Goal: Task Accomplishment & Management: Complete application form

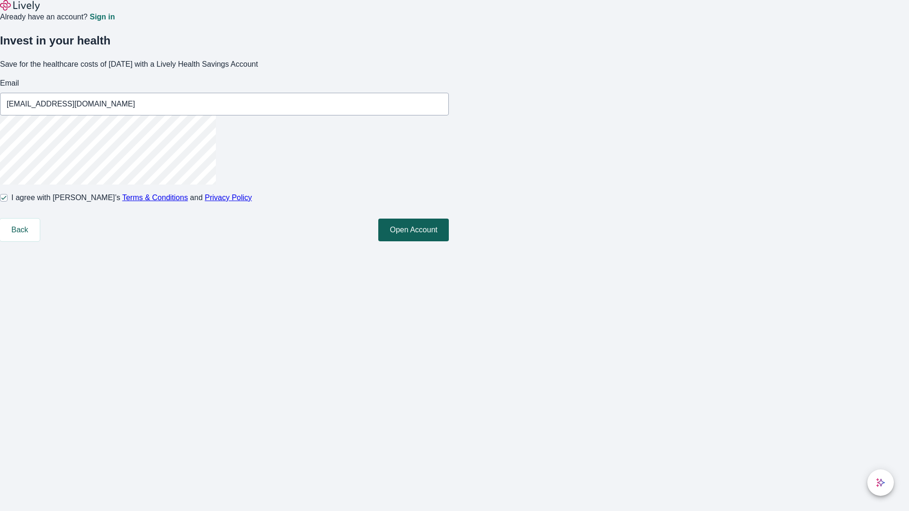
click at [449, 242] on button "Open Account" at bounding box center [413, 230] width 71 height 23
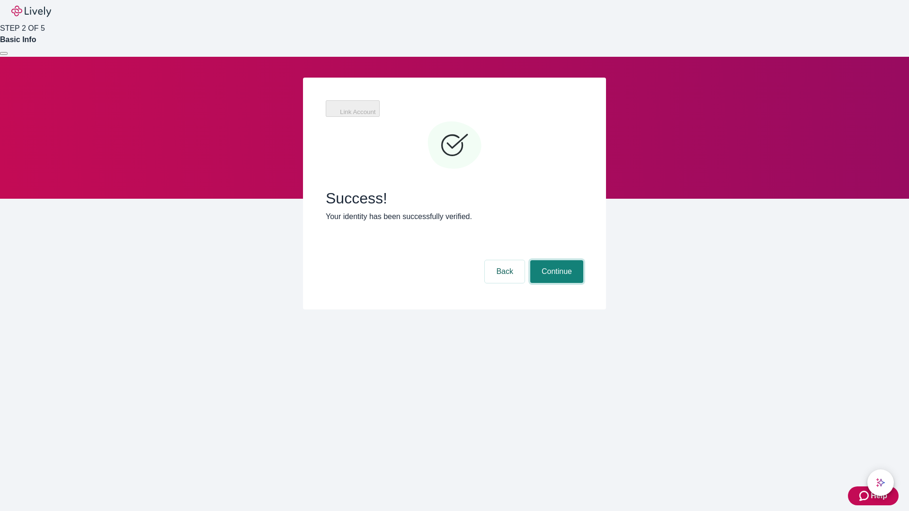
click at [555, 260] on button "Continue" at bounding box center [556, 271] width 53 height 23
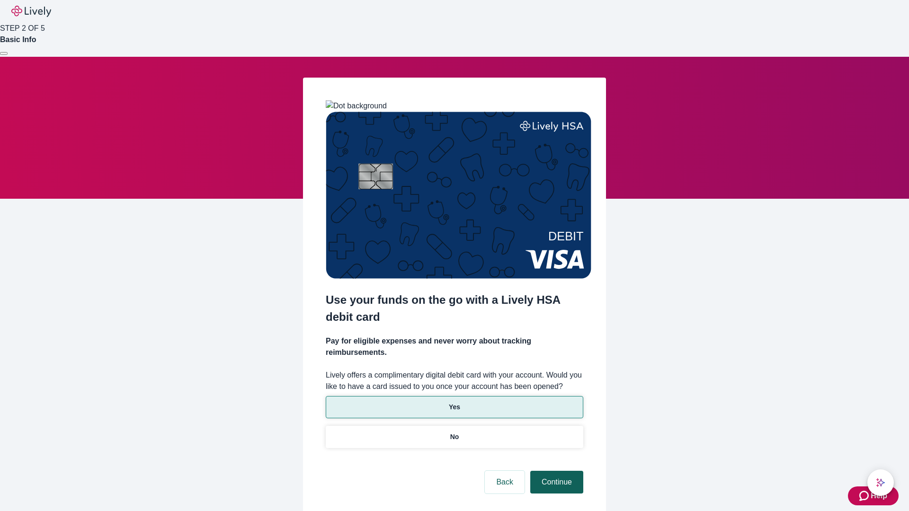
click at [454, 403] on p "Yes" at bounding box center [454, 408] width 11 height 10
click at [555, 471] on button "Continue" at bounding box center [556, 482] width 53 height 23
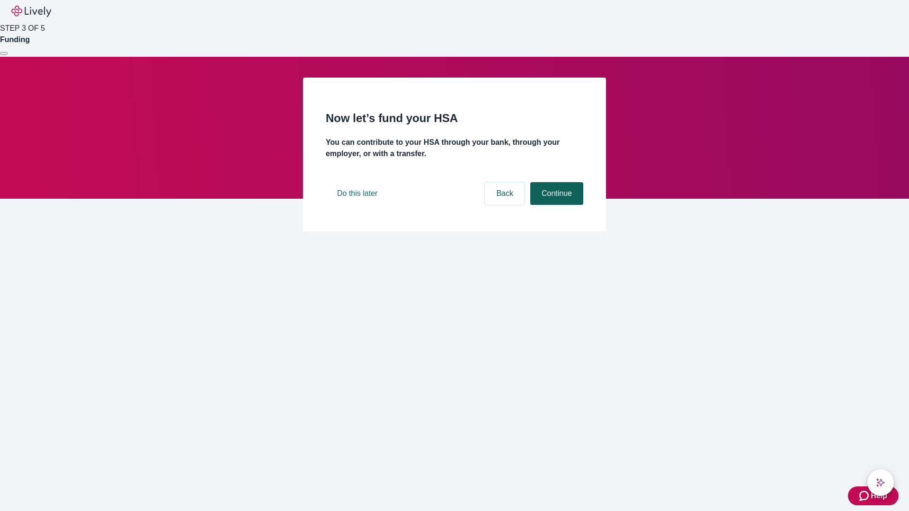
click at [555, 205] on button "Continue" at bounding box center [556, 193] width 53 height 23
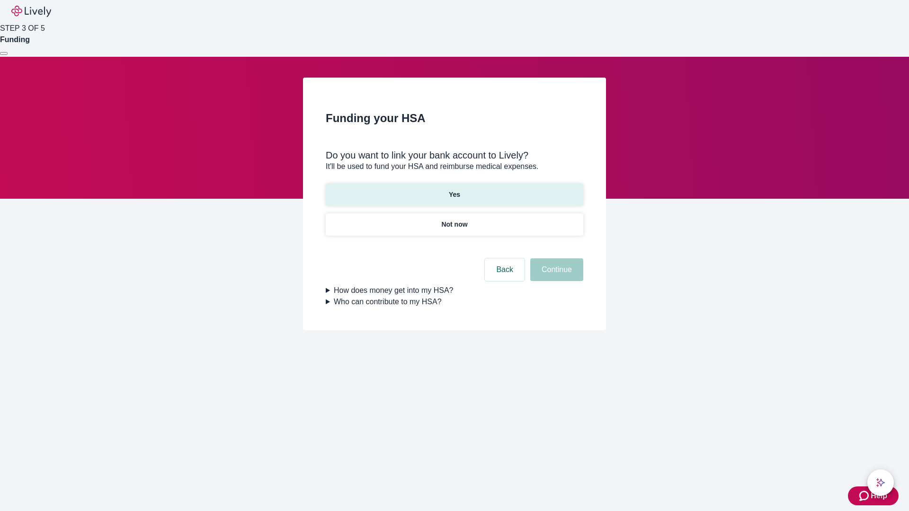
click at [454, 190] on p "Yes" at bounding box center [454, 195] width 11 height 10
click at [555, 259] on button "Continue" at bounding box center [556, 270] width 53 height 23
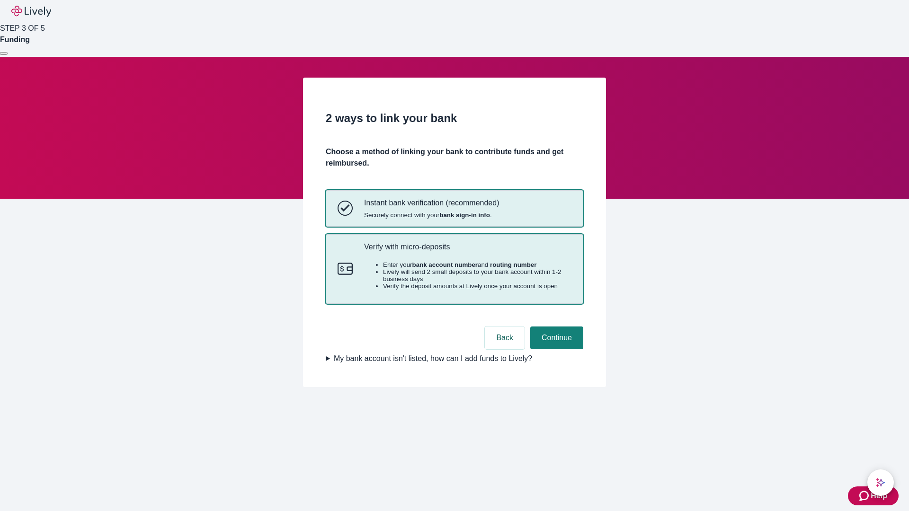
click at [467, 251] on p "Verify with micro-deposits" at bounding box center [467, 246] width 207 height 9
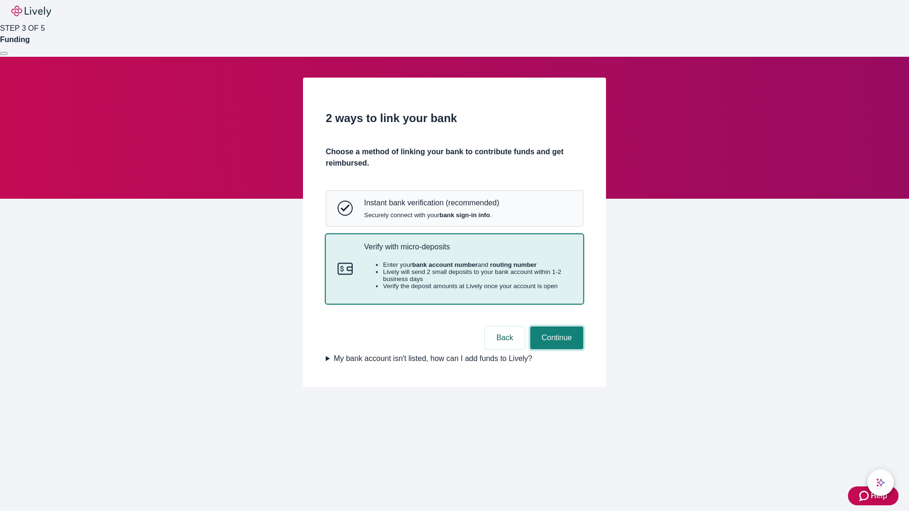
click at [555, 349] on button "Continue" at bounding box center [556, 338] width 53 height 23
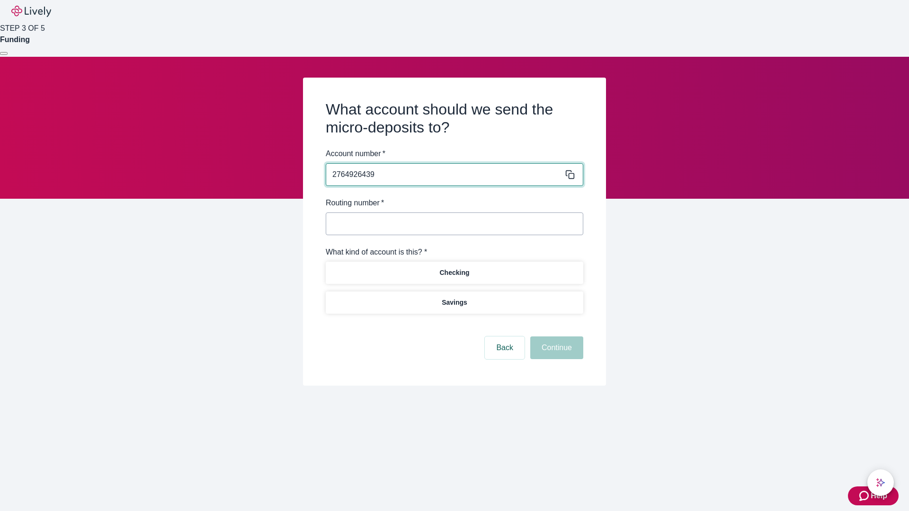
type input "2764926439"
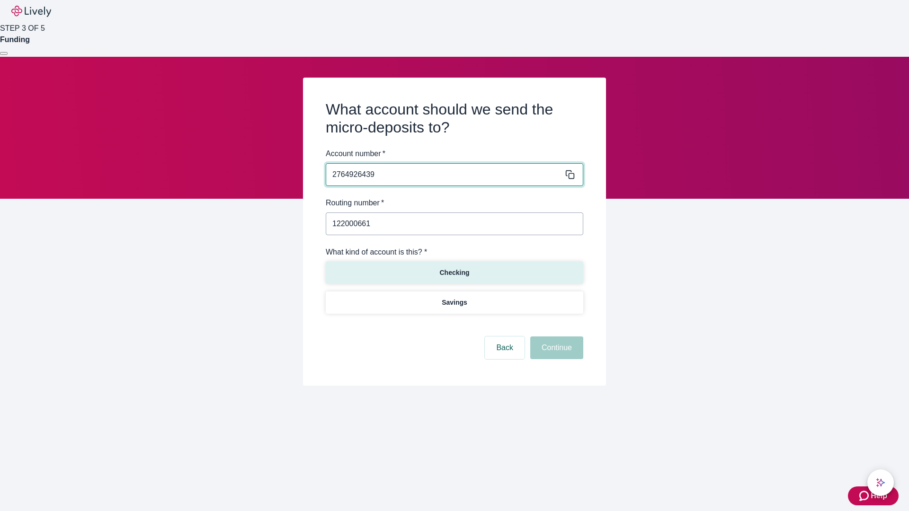
type input "122000661"
click at [454, 272] on p "Checking" at bounding box center [454, 273] width 30 height 10
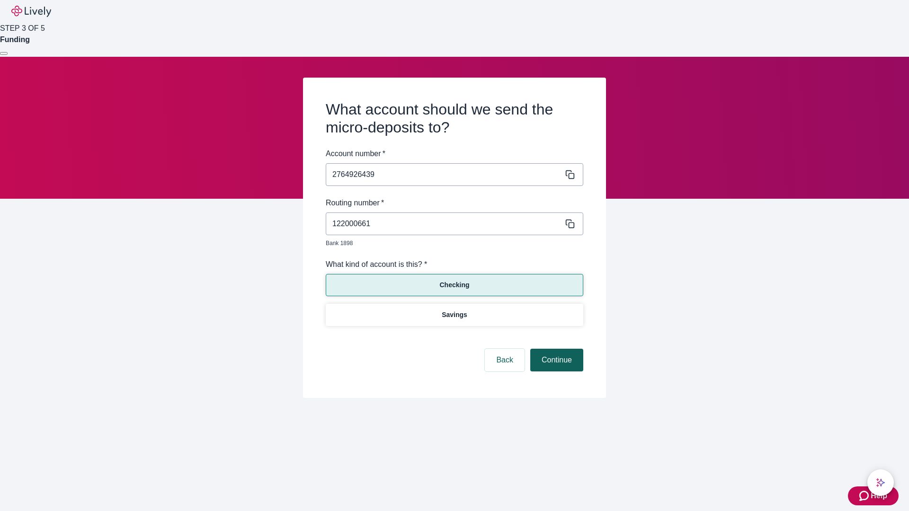
click at [555, 349] on button "Continue" at bounding box center [556, 360] width 53 height 23
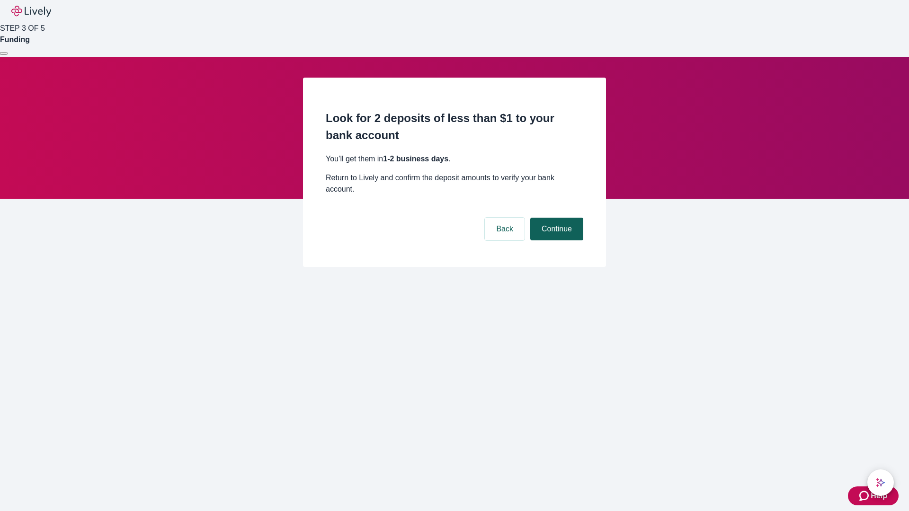
click at [555, 218] on button "Continue" at bounding box center [556, 229] width 53 height 23
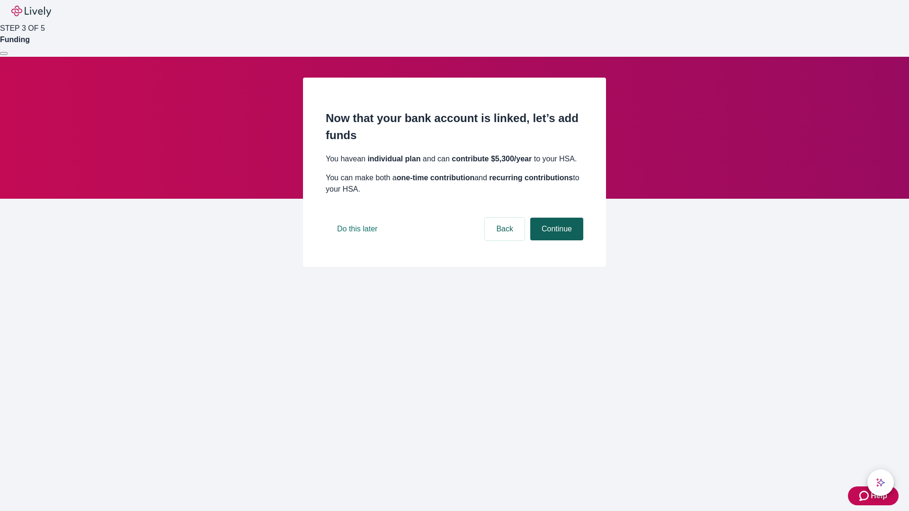
click at [555, 241] on button "Continue" at bounding box center [556, 229] width 53 height 23
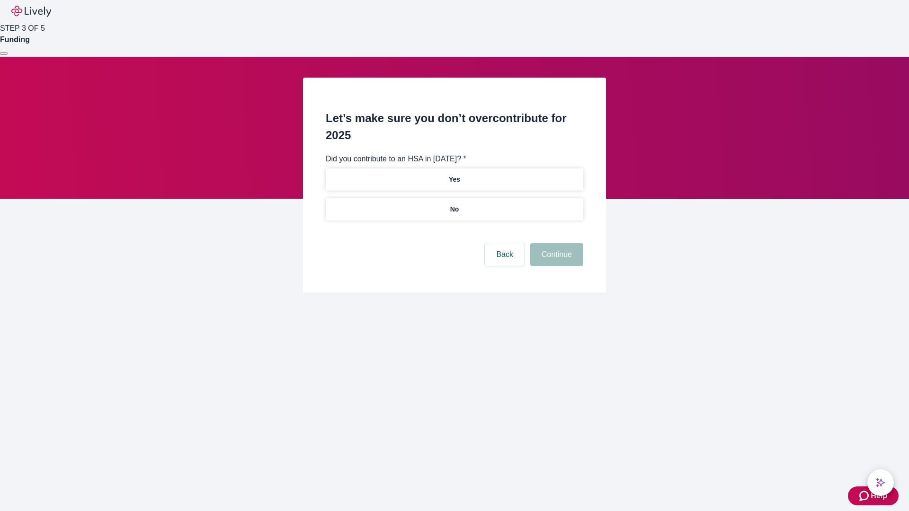
click at [454, 205] on p "No" at bounding box center [454, 210] width 9 height 10
click at [555, 243] on button "Continue" at bounding box center [556, 254] width 53 height 23
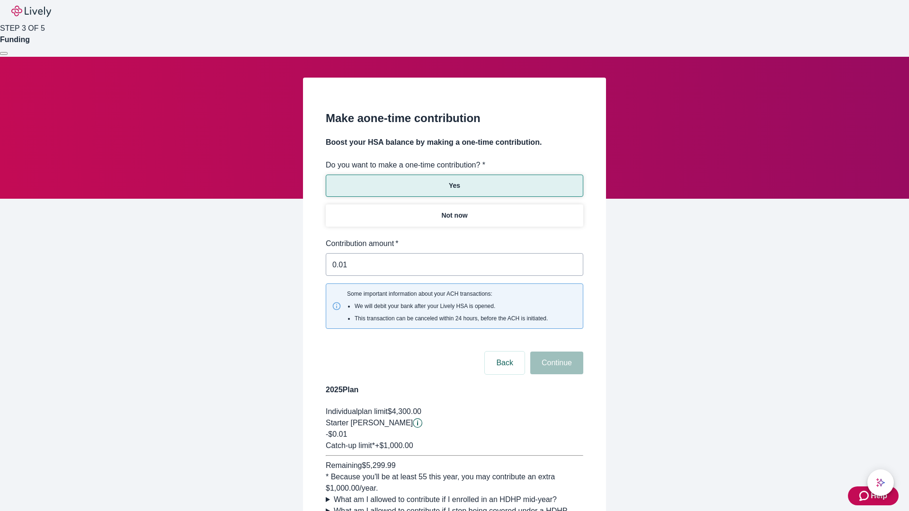
type input "0.01"
click at [555, 352] on button "Continue" at bounding box center [556, 363] width 53 height 23
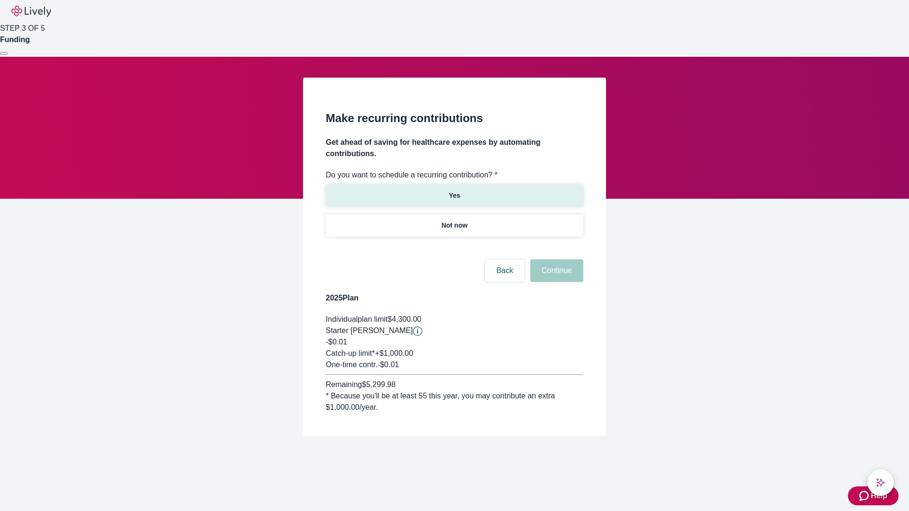
click at [454, 191] on p "Yes" at bounding box center [454, 196] width 11 height 10
click at [454, 248] on body "Help STEP 3 OF 5 Funding Make recurring contributions Get ahead of saving for h…" at bounding box center [454, 241] width 909 height 482
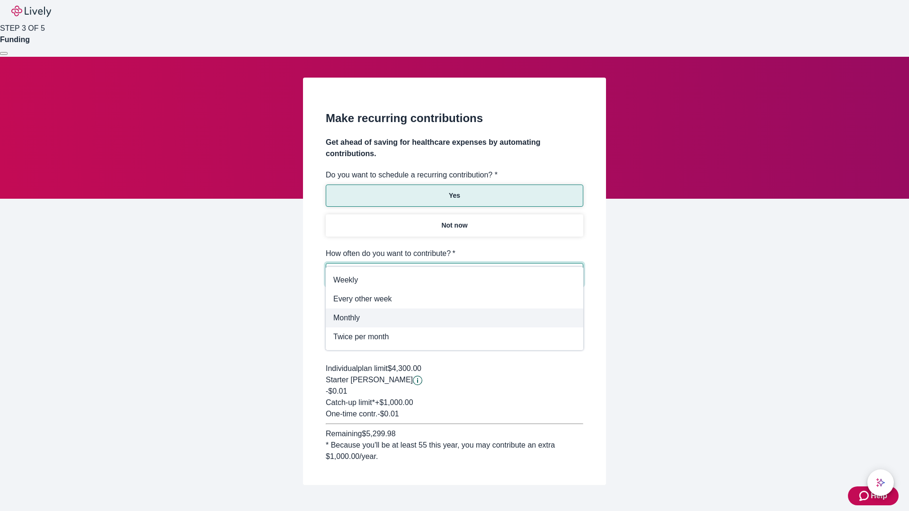
click at [455, 318] on span "Monthly" at bounding box center [454, 318] width 242 height 11
type input "Monthly"
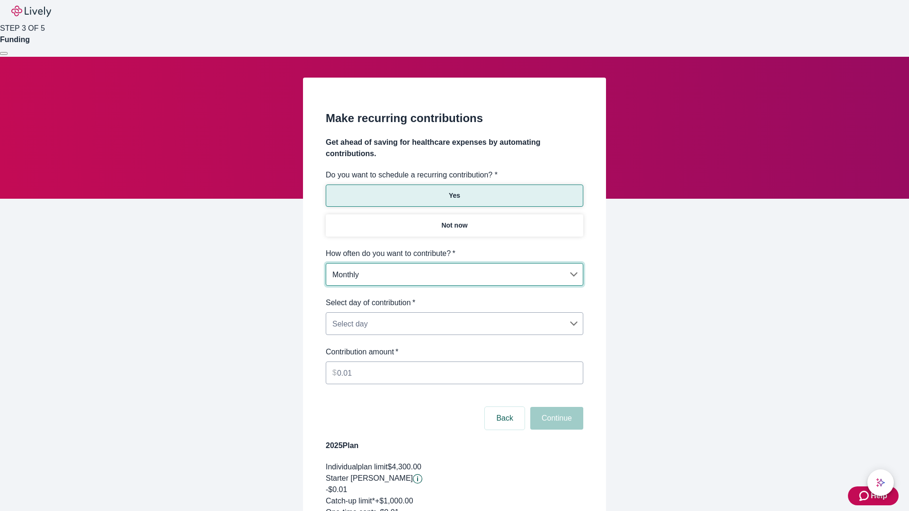
click at [454, 297] on body "Help STEP 3 OF 5 Funding Make recurring contributions Get ahead of saving for h…" at bounding box center [454, 314] width 909 height 629
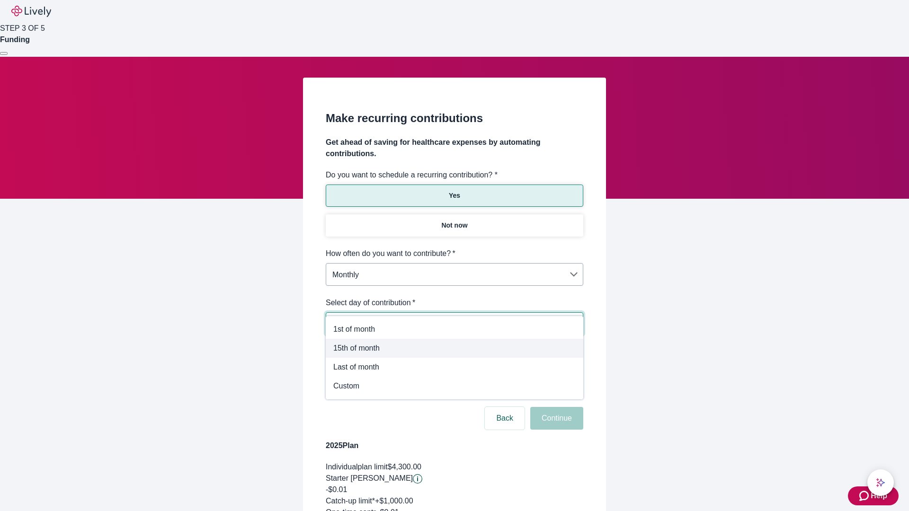
click at [455, 349] on span "15th of month" at bounding box center [454, 348] width 242 height 11
type input "Monthly15th"
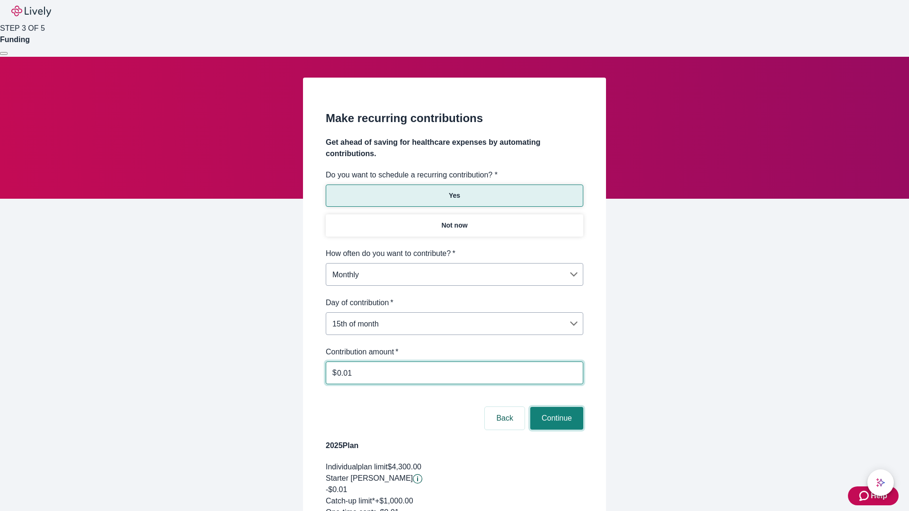
click at [555, 407] on button "Continue" at bounding box center [556, 418] width 53 height 23
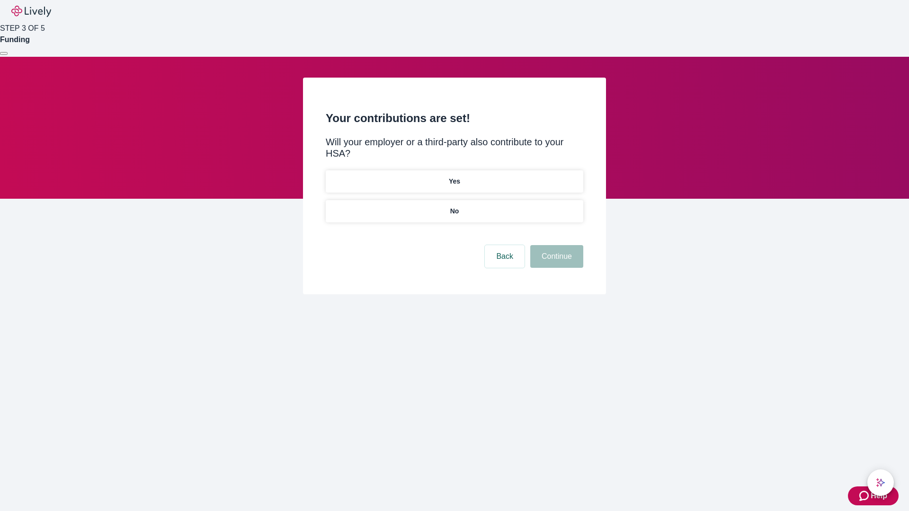
click at [454, 177] on p "Yes" at bounding box center [454, 182] width 11 height 10
click at [555, 245] on button "Continue" at bounding box center [556, 256] width 53 height 23
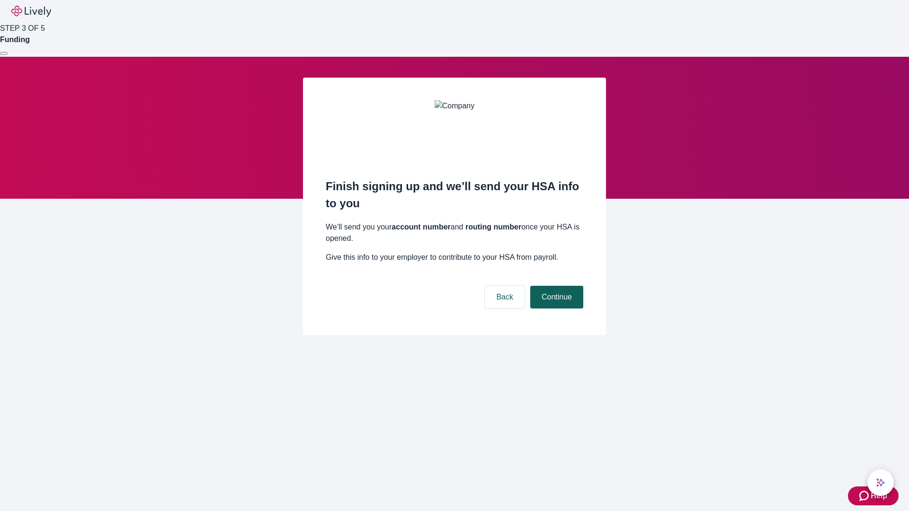
click at [555, 286] on button "Continue" at bounding box center [556, 297] width 53 height 23
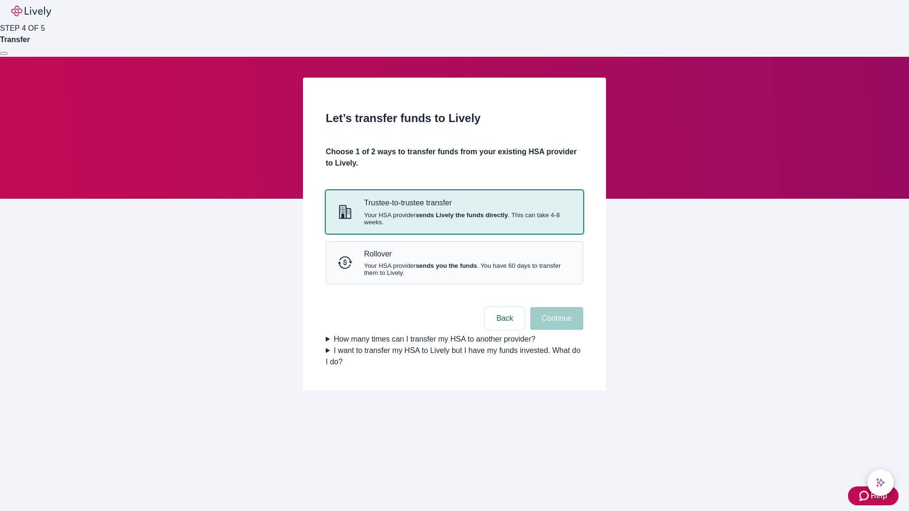
click at [454, 219] on strong "sends Lively the funds directly" at bounding box center [462, 215] width 92 height 7
click at [555, 330] on button "Continue" at bounding box center [556, 318] width 53 height 23
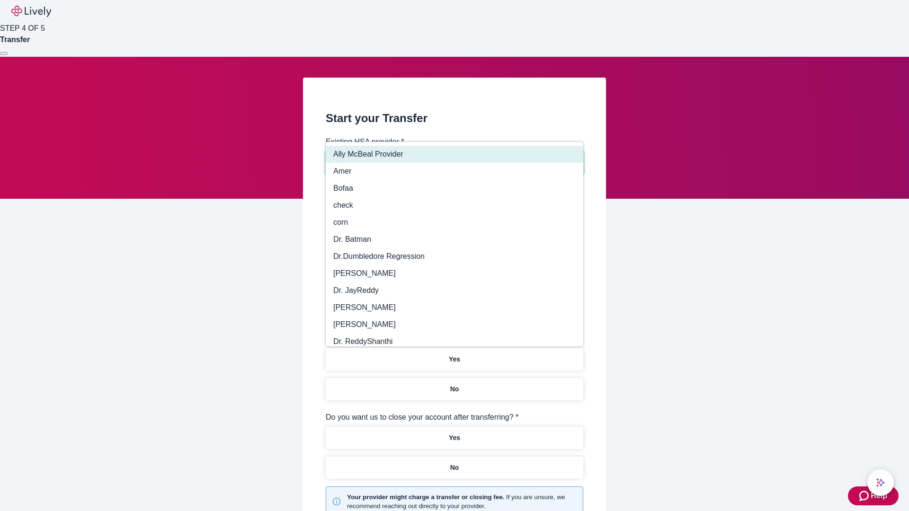
type input "Other"
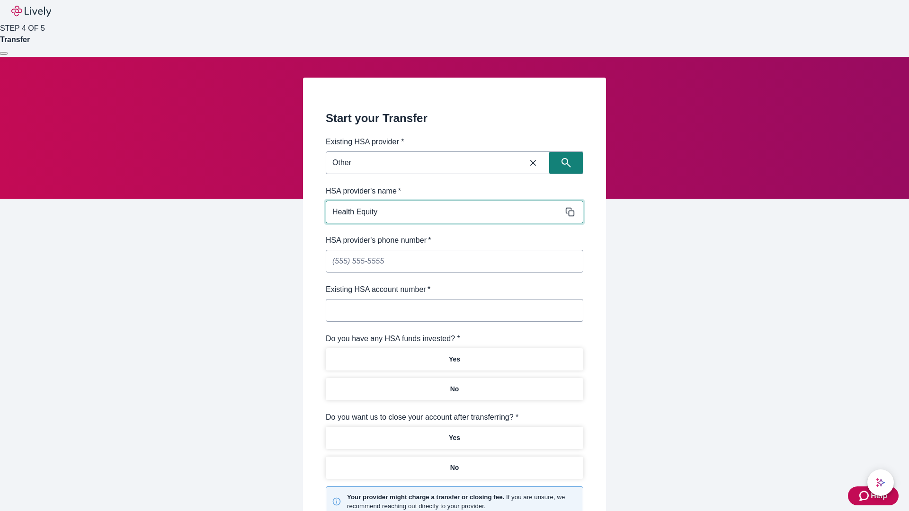
type input "Health Equity"
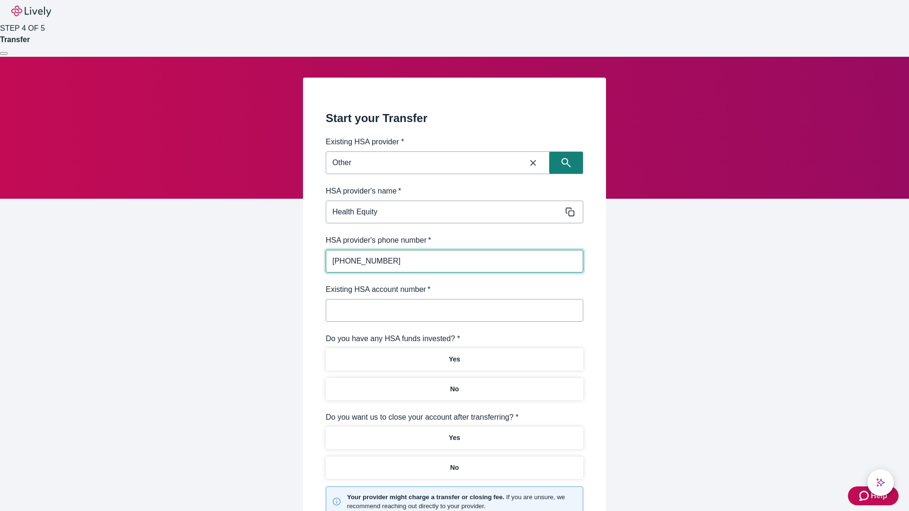
type input "(434) 343-4344"
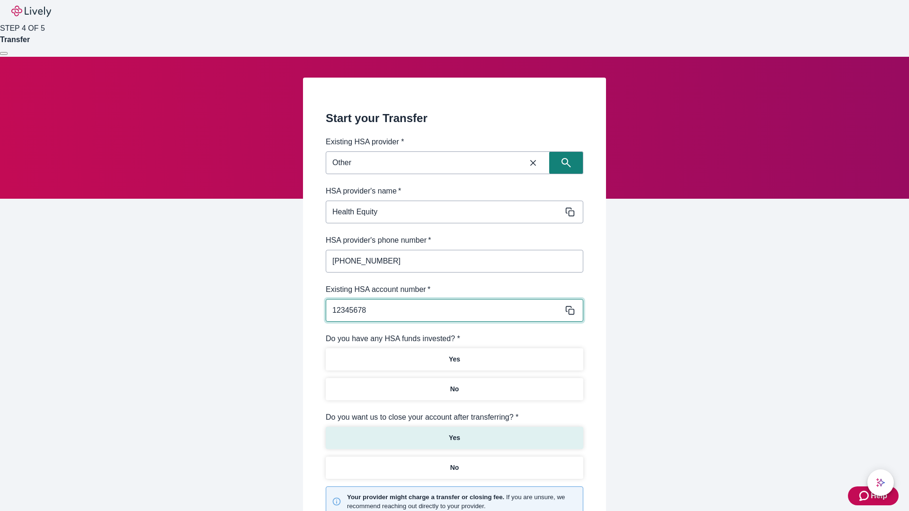
type input "12345678"
click at [454, 385] on p "No" at bounding box center [454, 390] width 9 height 10
click at [454, 433] on p "Yes" at bounding box center [454, 438] width 11 height 10
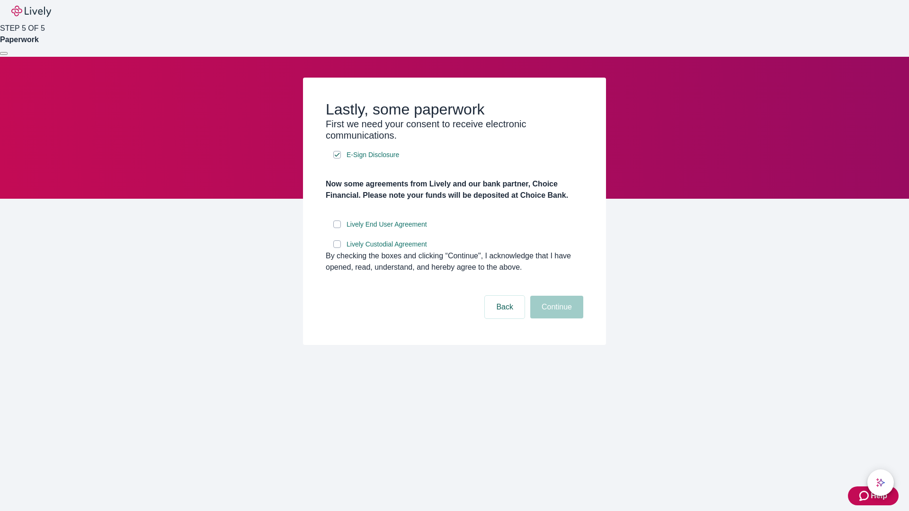
click at [337, 228] on input "Lively End User Agreement" at bounding box center [337, 225] width 8 height 8
checkbox input "true"
click at [337, 248] on input "Lively Custodial Agreement" at bounding box center [337, 245] width 8 height 8
checkbox input "true"
click at [555, 319] on button "Continue" at bounding box center [556, 307] width 53 height 23
